Goal: Task Accomplishment & Management: Complete application form

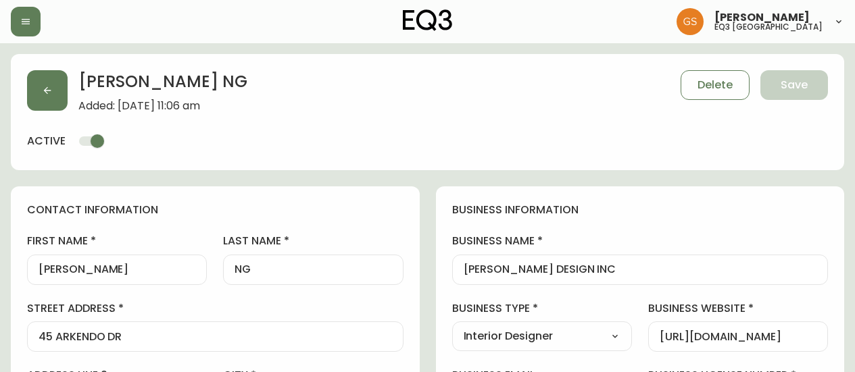
select select "ON"
select select "CA"
select select "CA_EN"
select select "Outreach from a Trade Rep"
select select "Interior Designer"
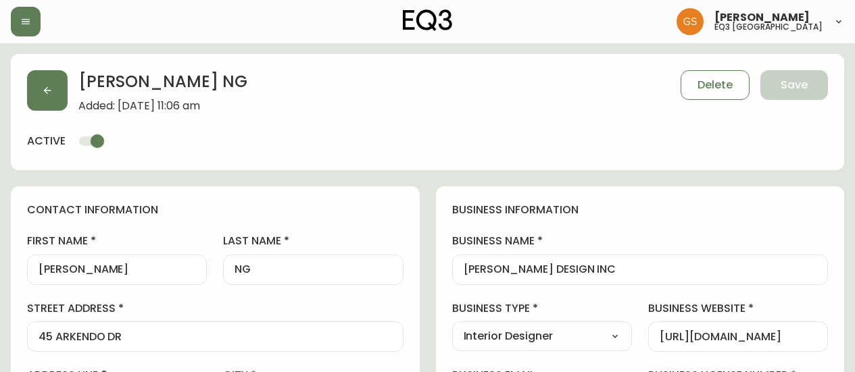
select select "cjw10z96q005b6gs00r6w7pwt"
select select "false"
click at [40, 18] on button "button" at bounding box center [26, 22] width 30 height 30
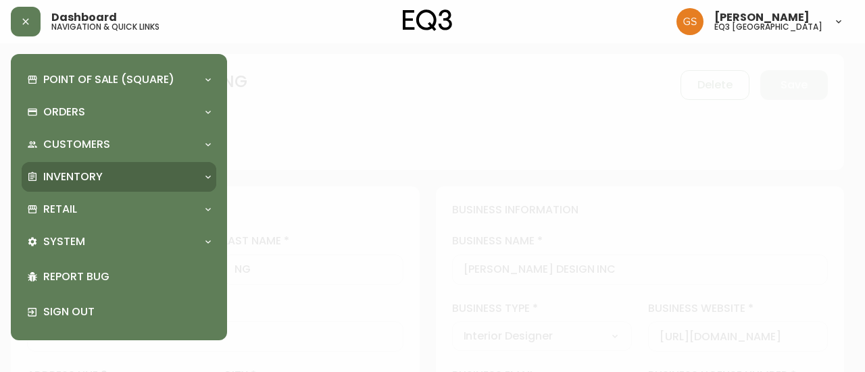
click at [148, 167] on div "Inventory" at bounding box center [119, 177] width 195 height 30
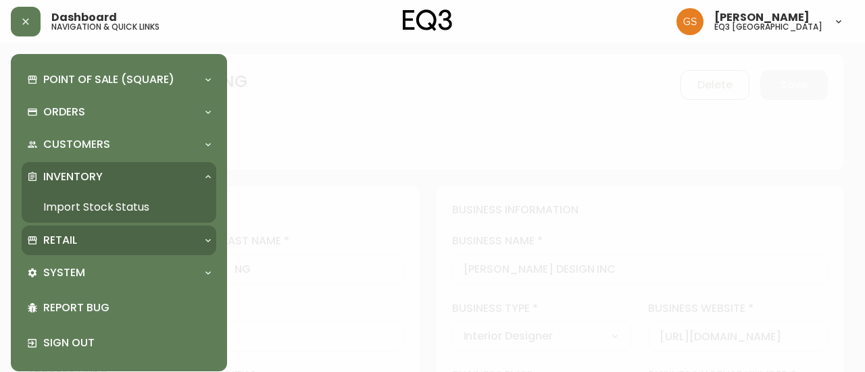
click at [132, 238] on div "Retail" at bounding box center [112, 240] width 170 height 15
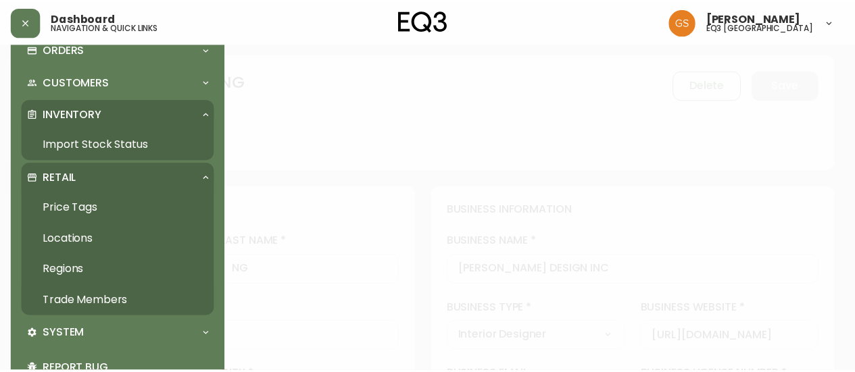
scroll to position [134, 0]
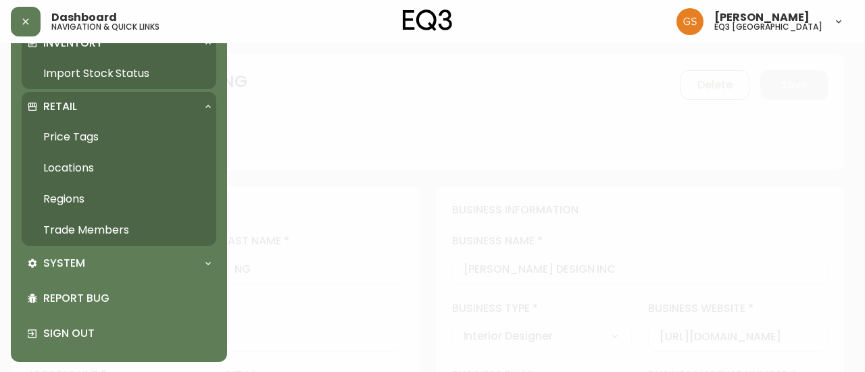
click at [137, 221] on link "Trade Members" at bounding box center [119, 230] width 195 height 31
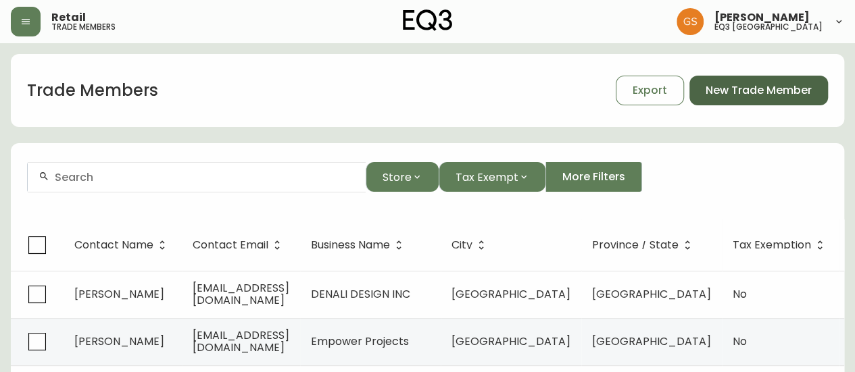
click at [760, 88] on span "New Trade Member" at bounding box center [759, 90] width 106 height 15
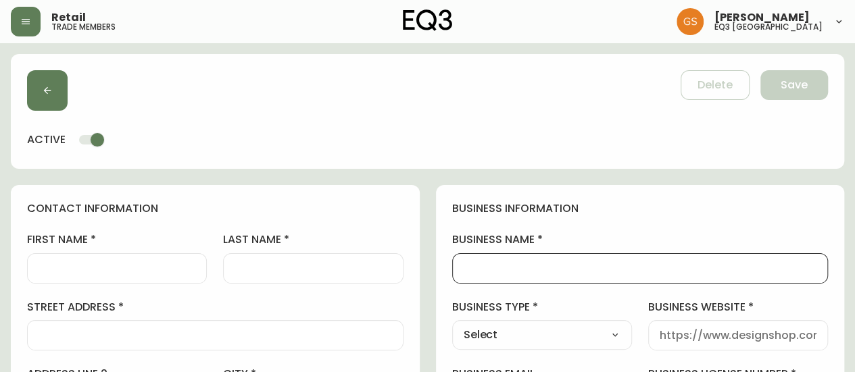
click at [470, 266] on input "business name" at bounding box center [640, 268] width 353 height 13
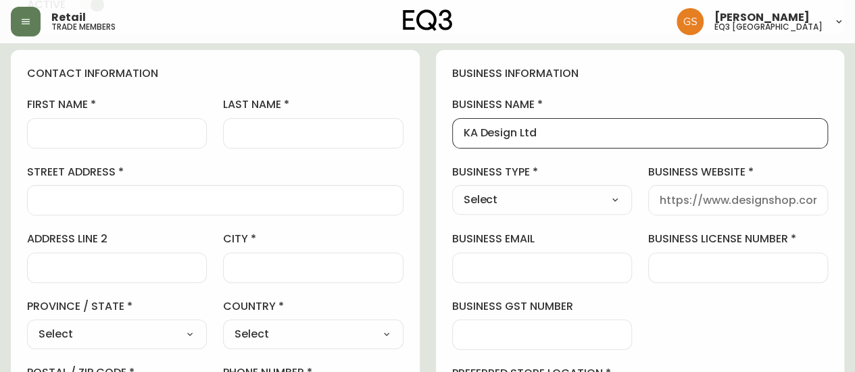
type input "KA Design Ltd"
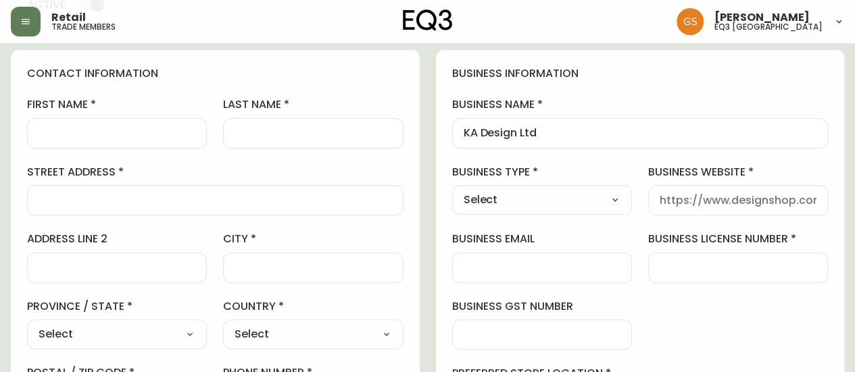
click at [564, 202] on select "Select Interior Designer Architect Home Builder Contractor Real Estate Agent Ho…" at bounding box center [542, 200] width 180 height 20
click at [554, 139] on input "KA Design Ltd" at bounding box center [640, 133] width 353 height 13
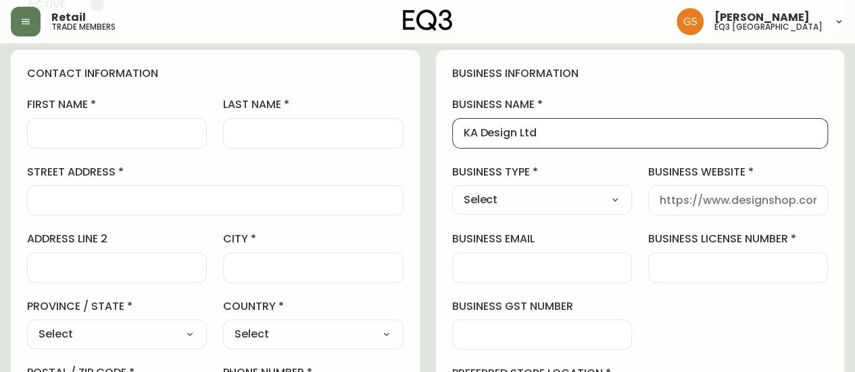
scroll to position [0, 0]
drag, startPoint x: 548, startPoint y: 132, endPoint x: 454, endPoint y: 149, distance: 95.6
click at [454, 149] on div "business information business name KA Design Ltd business type Select Select In…" at bounding box center [640, 274] width 409 height 449
